Goal: Check status: Check status

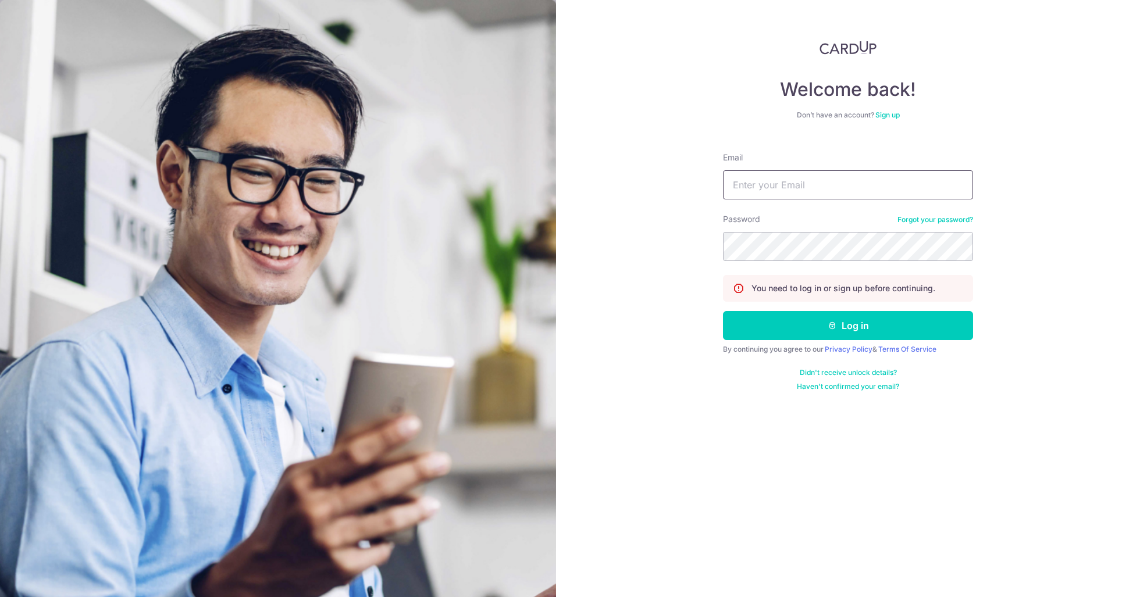
click at [806, 193] on input "Email" at bounding box center [848, 184] width 250 height 29
type input "[PERSON_NAME][EMAIL_ADDRESS][DOMAIN_NAME]"
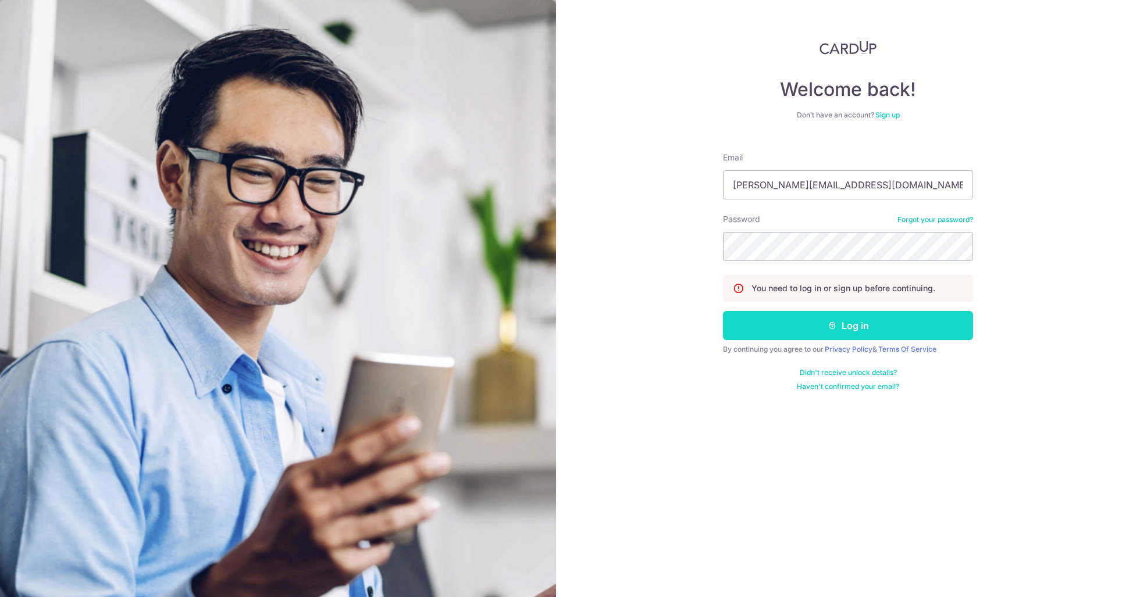
click at [789, 337] on button "Log in" at bounding box center [848, 325] width 250 height 29
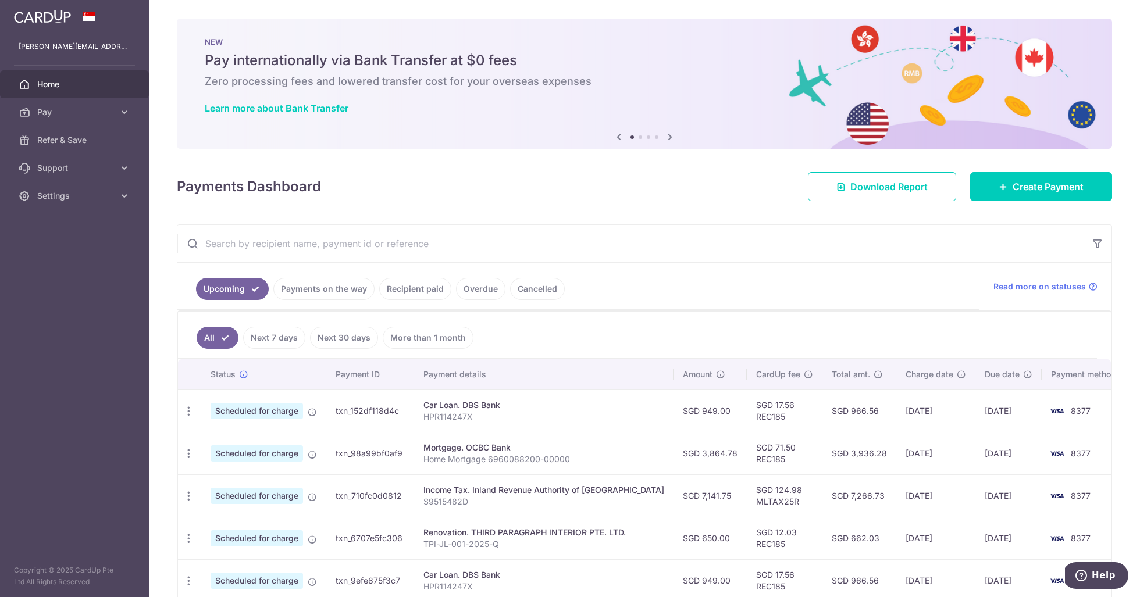
click at [298, 291] on link "Payments on the way" at bounding box center [323, 289] width 101 height 22
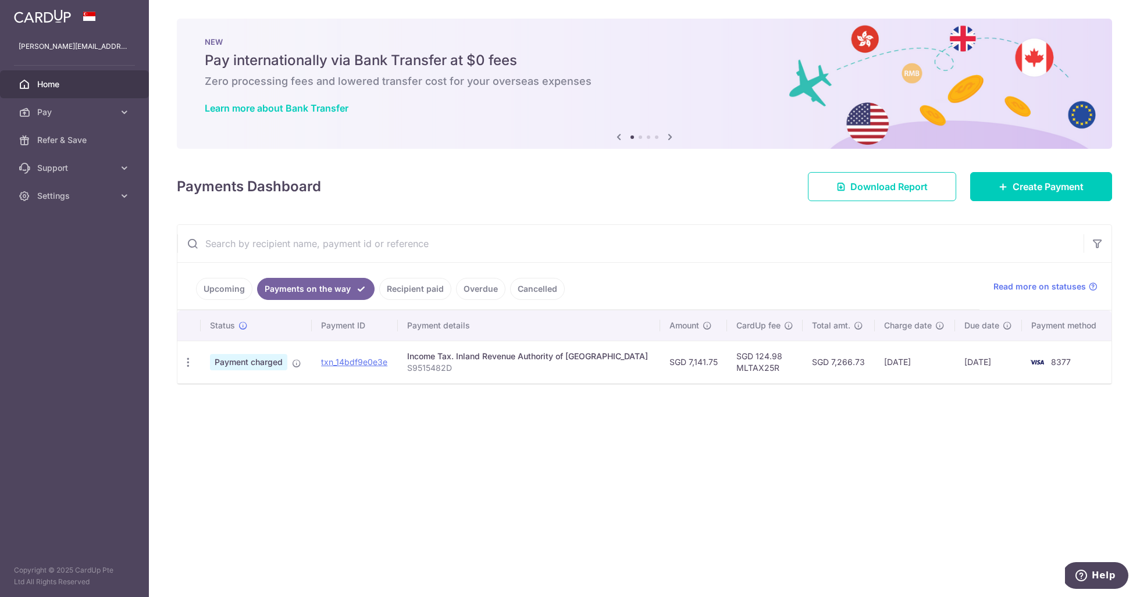
click at [237, 291] on link "Upcoming" at bounding box center [224, 289] width 56 height 22
